Goal: Navigation & Orientation: Find specific page/section

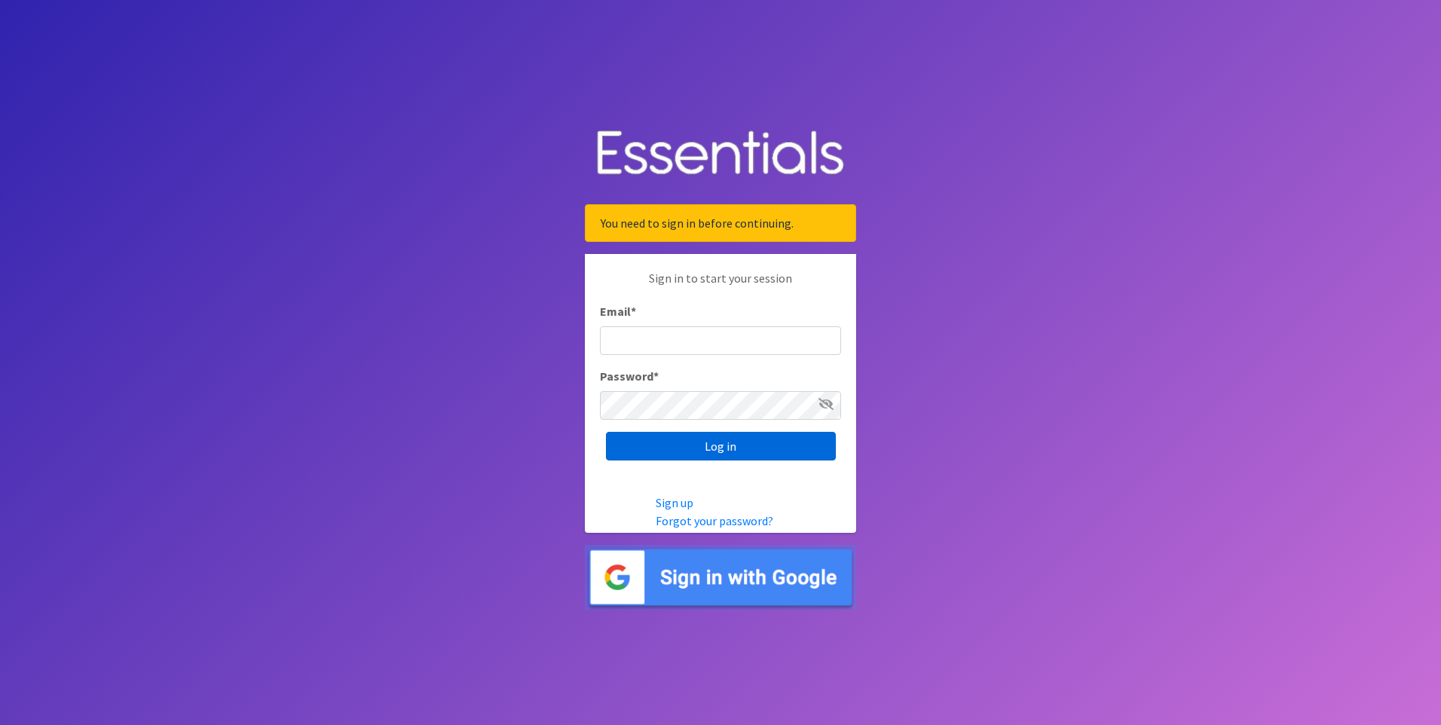
type input "[PERSON_NAME][EMAIL_ADDRESS][DOMAIN_NAME]"
click at [651, 449] on input "Log in" at bounding box center [721, 446] width 230 height 29
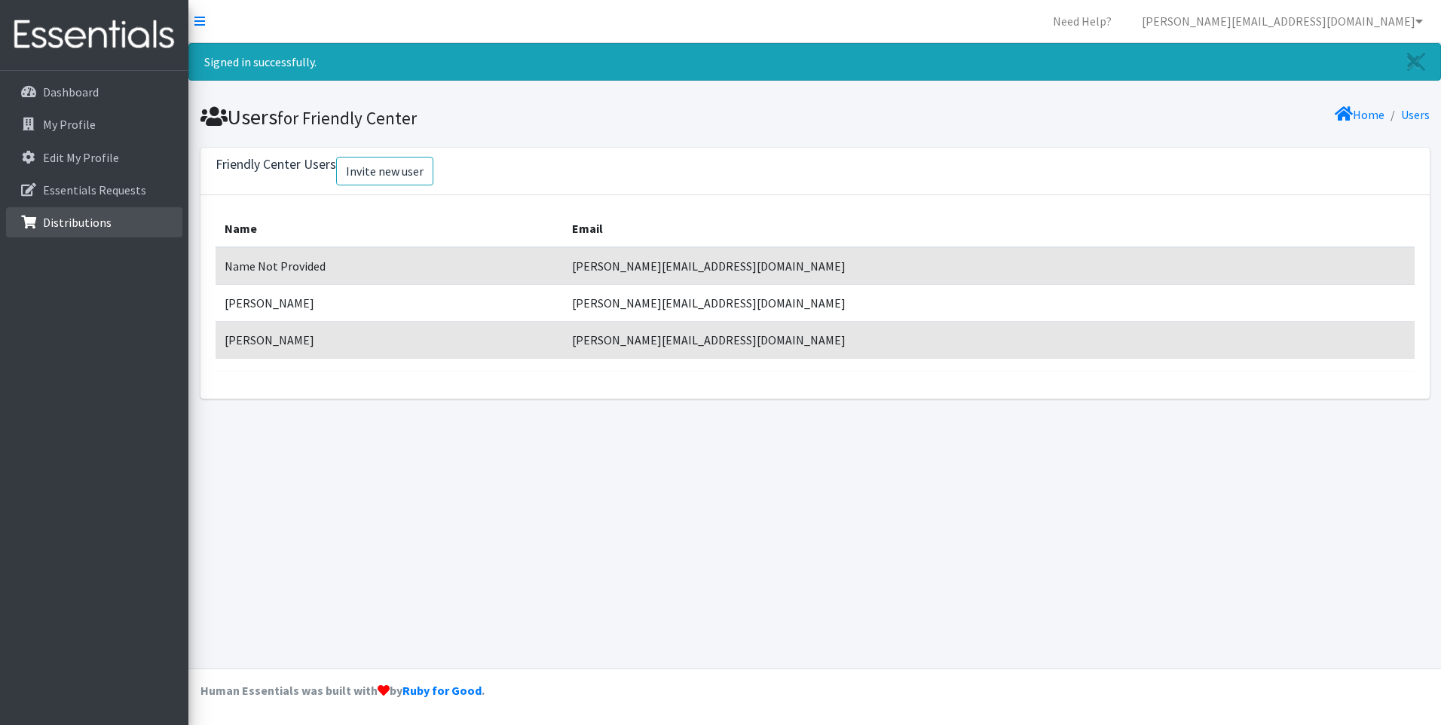
click at [121, 228] on link "Distributions" at bounding box center [94, 222] width 176 height 30
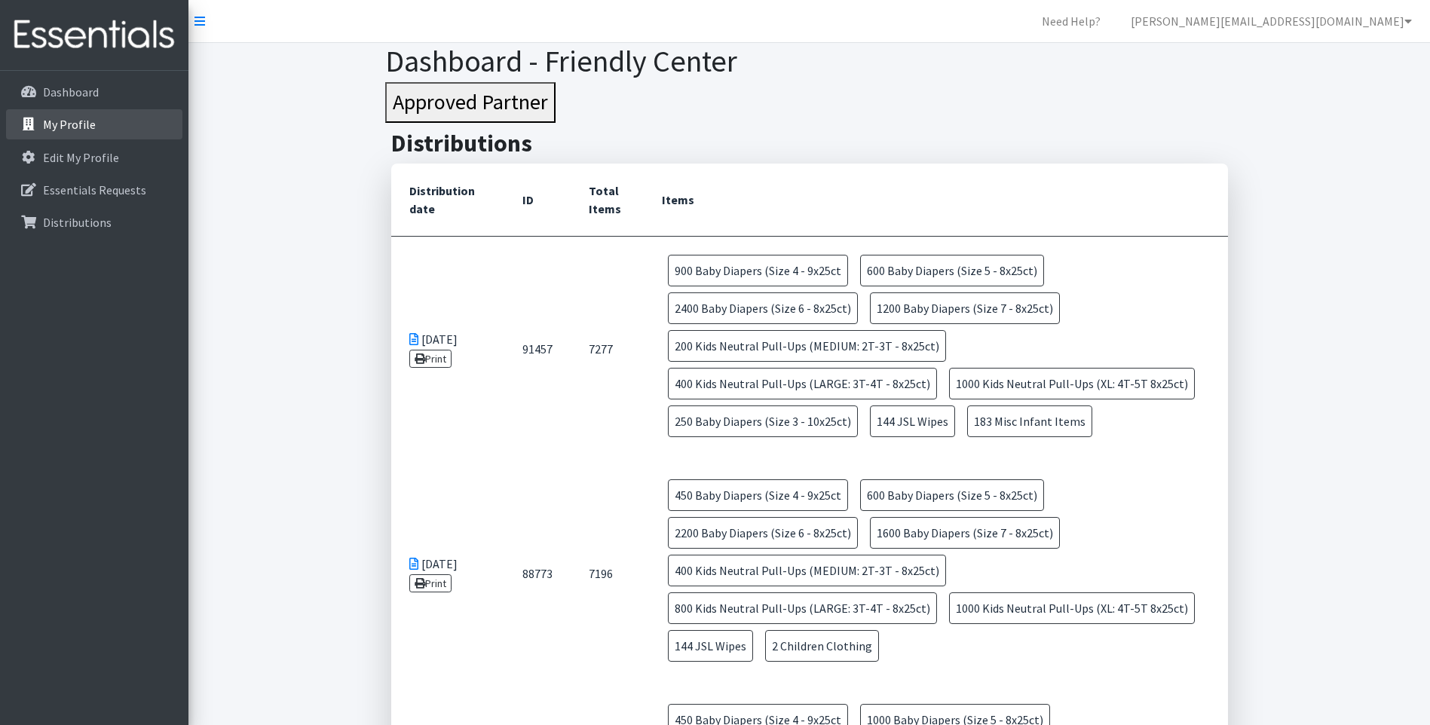
click at [104, 113] on link "My Profile" at bounding box center [94, 124] width 176 height 30
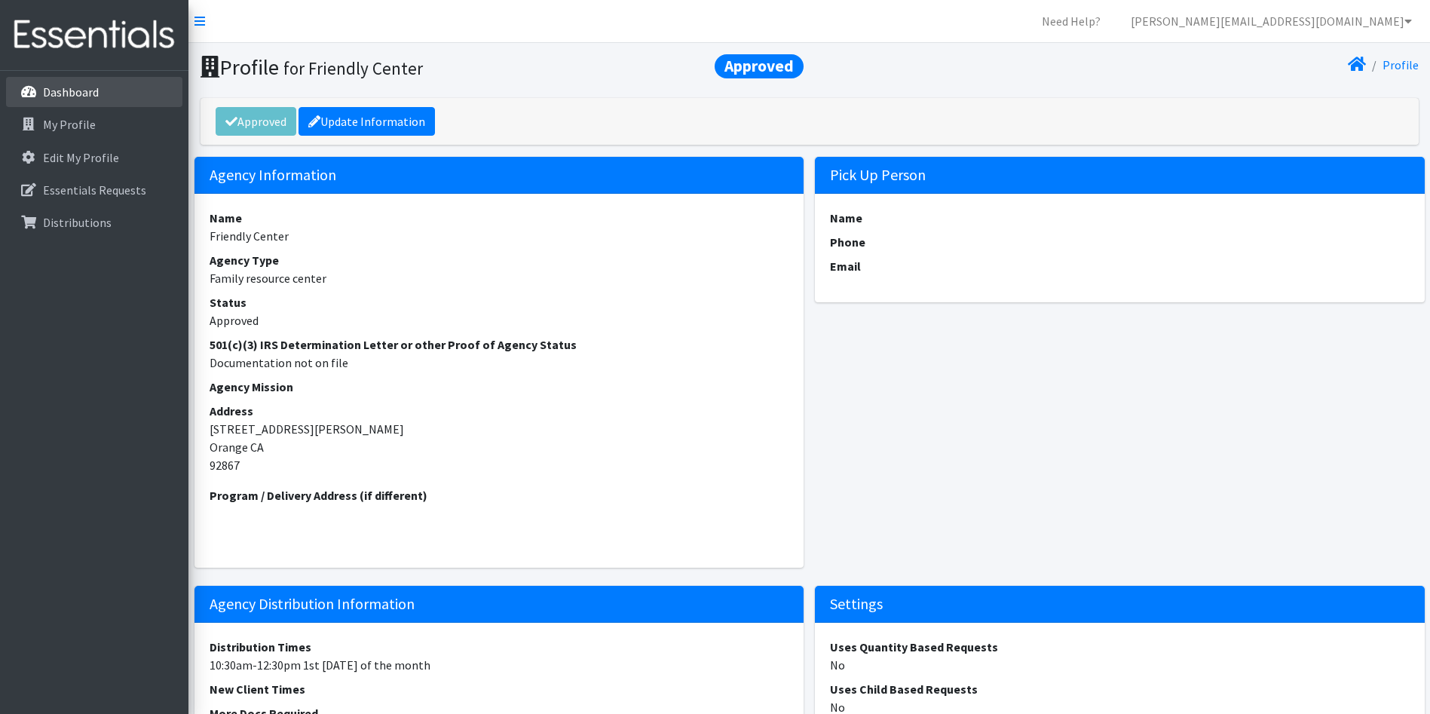
click at [104, 98] on link "Dashboard" at bounding box center [94, 92] width 176 height 30
